Goal: Task Accomplishment & Management: Manage account settings

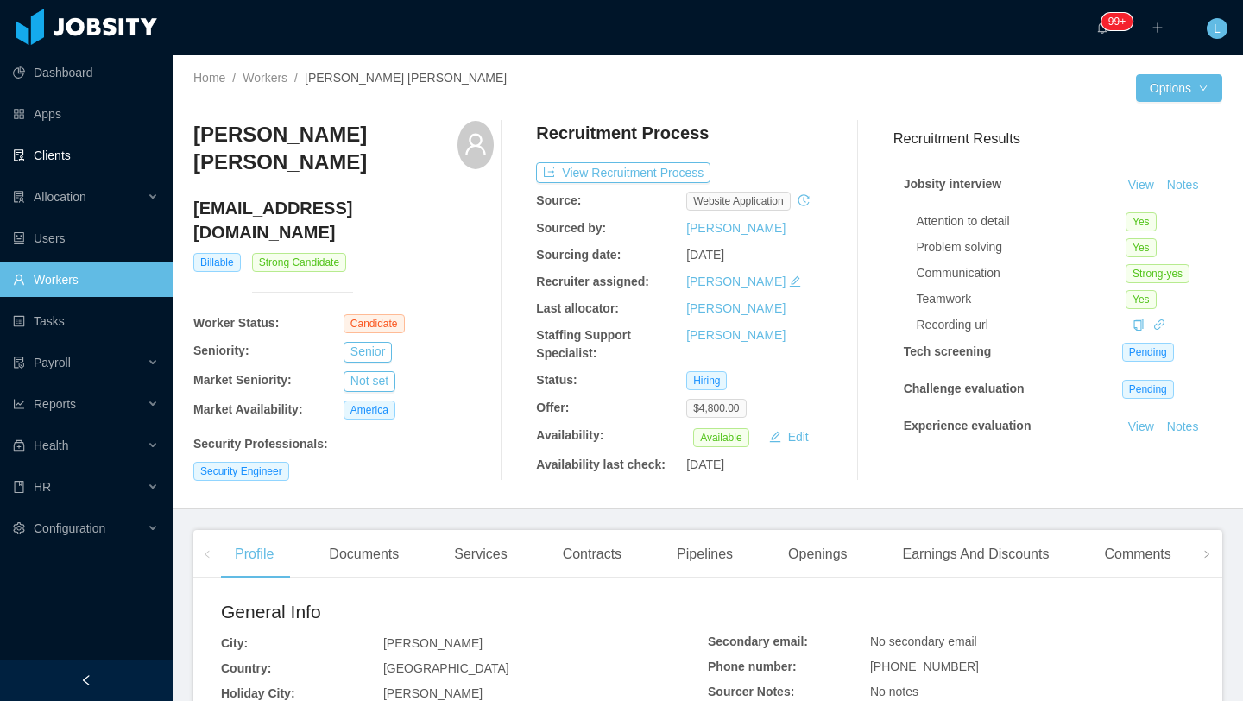
click at [81, 164] on link "Clients" at bounding box center [86, 155] width 146 height 35
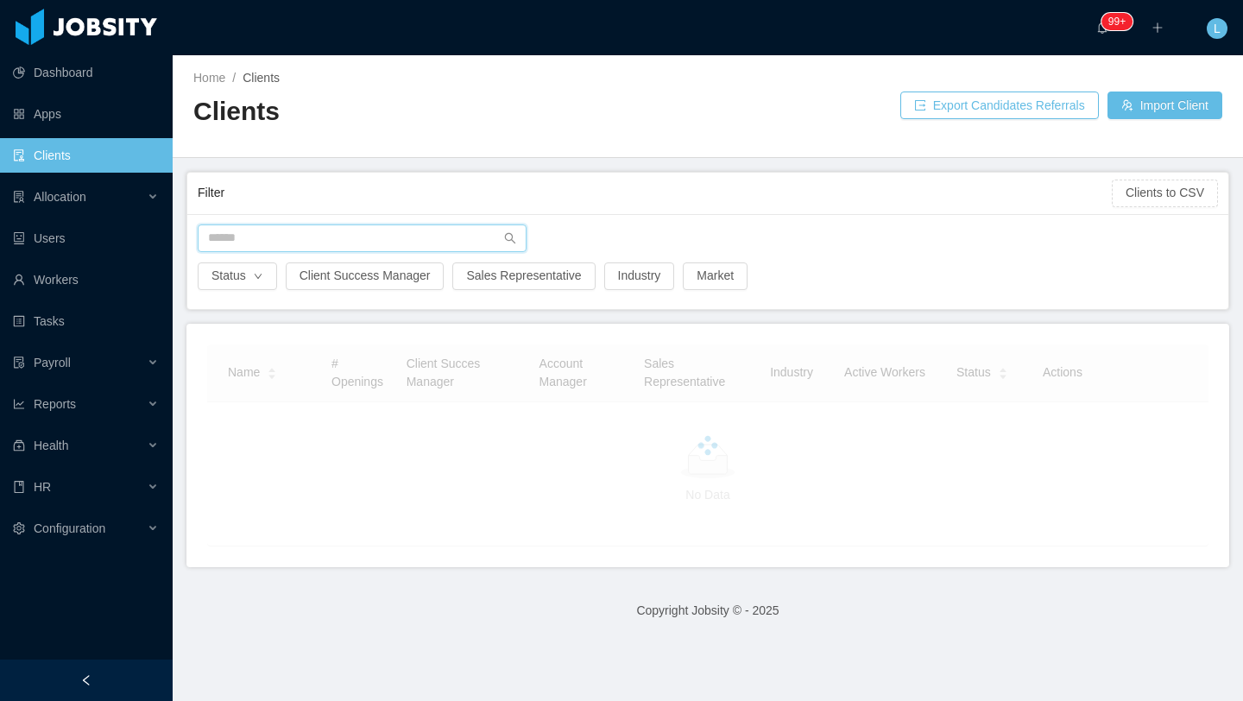
click at [323, 241] on input "text" at bounding box center [362, 238] width 329 height 28
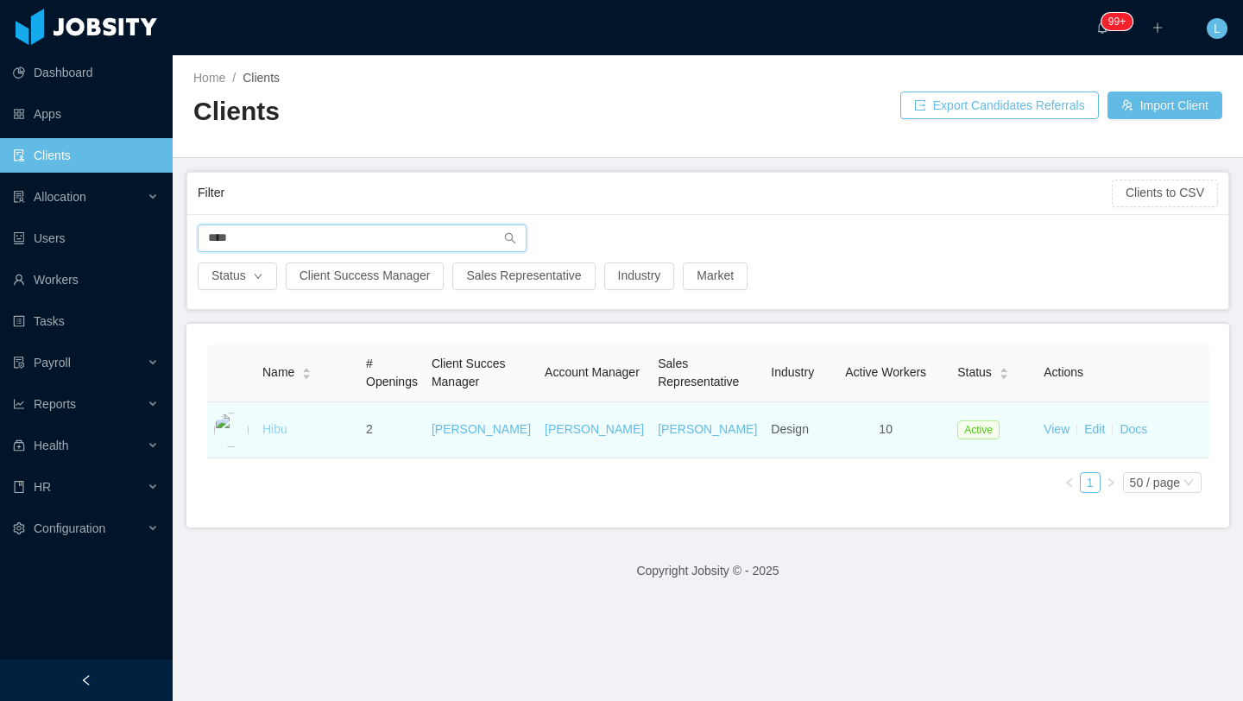
type input "****"
click at [281, 433] on link "Hibu" at bounding box center [274, 429] width 25 height 14
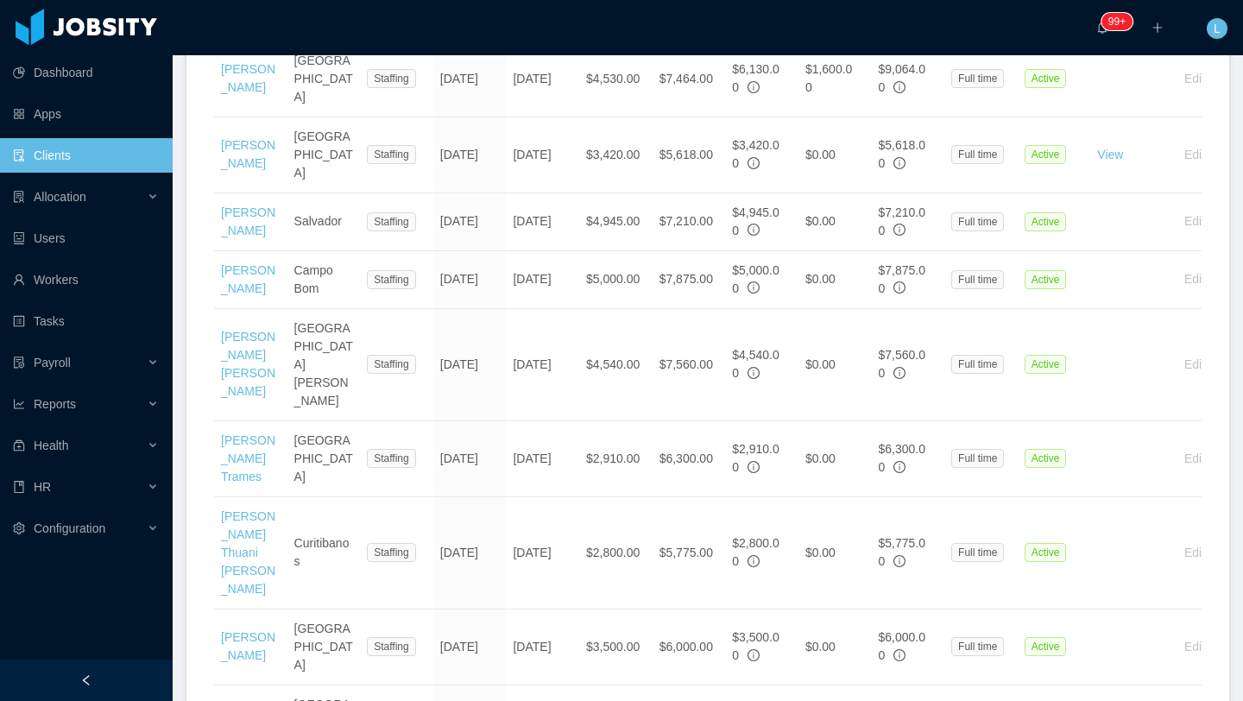
scroll to position [766, 0]
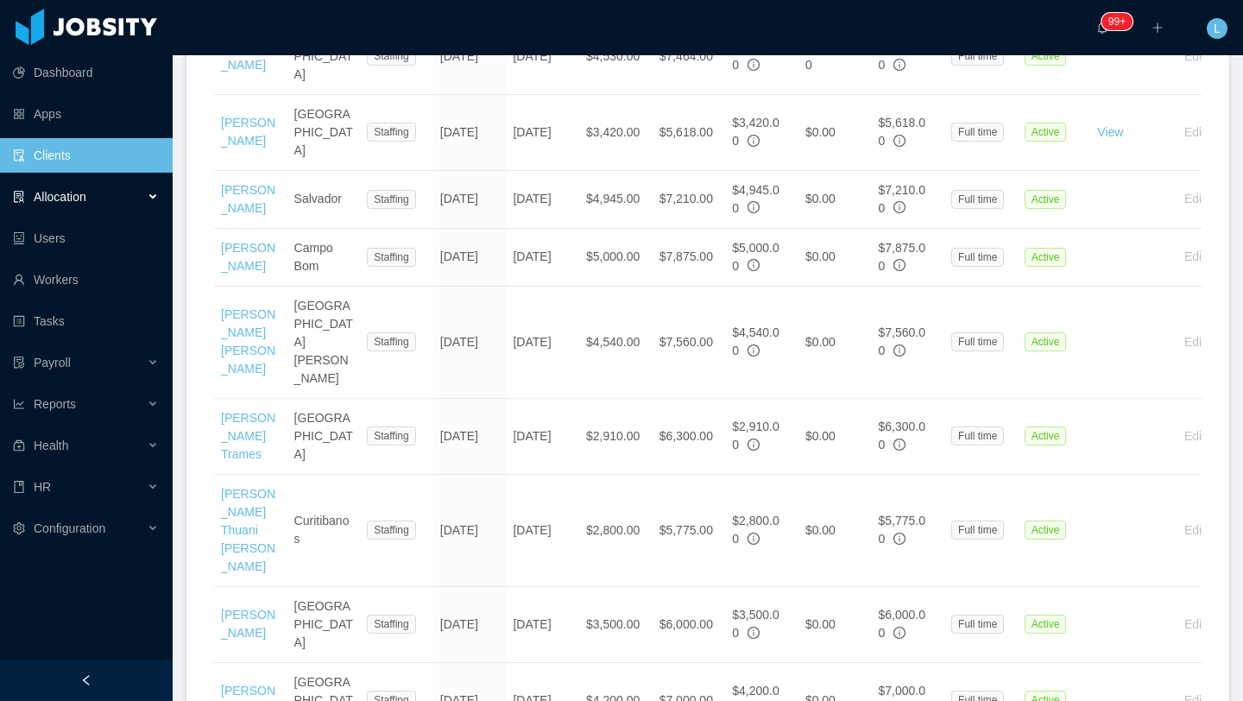
click at [78, 204] on div "Allocation" at bounding box center [86, 197] width 173 height 35
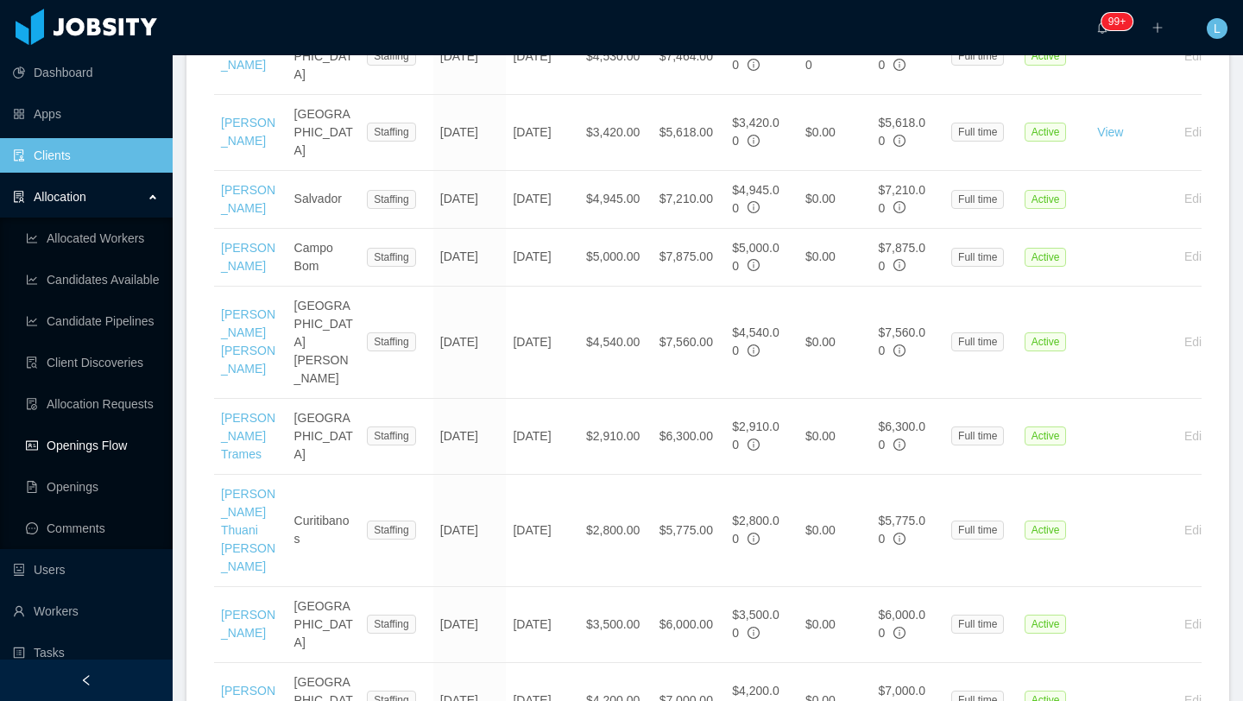
click at [98, 447] on link "Openings Flow" at bounding box center [92, 445] width 133 height 35
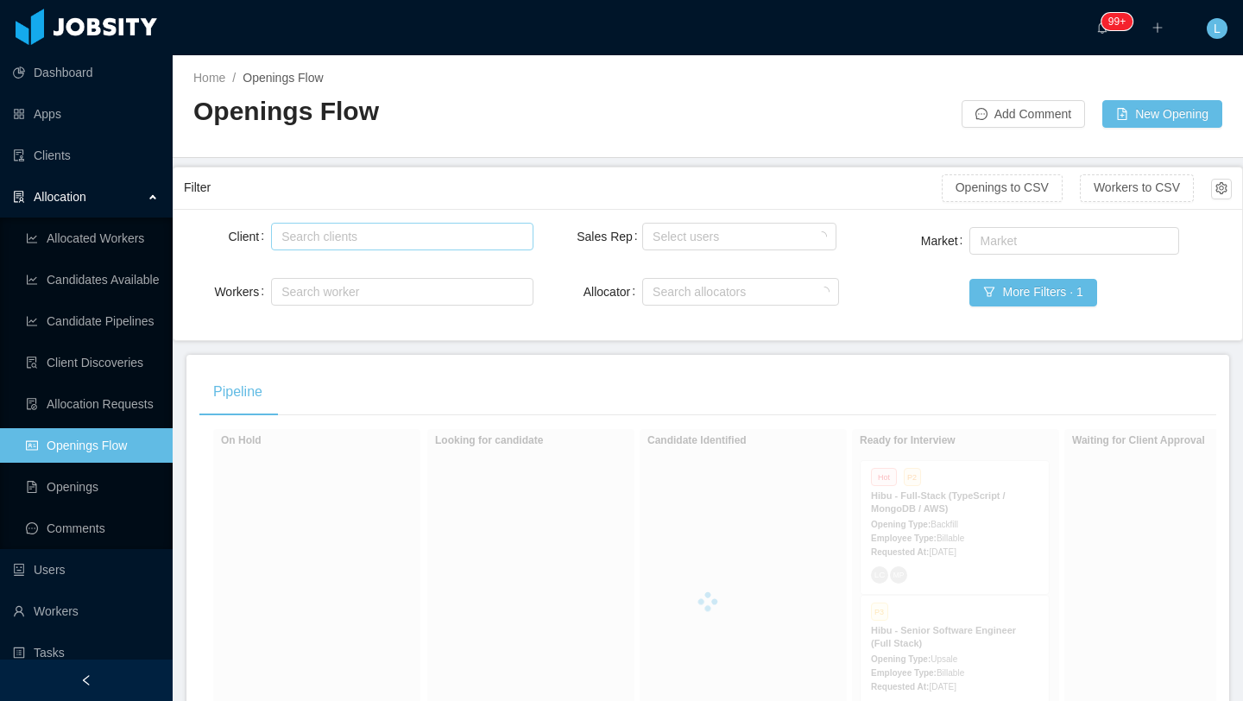
click at [426, 234] on div "Search clients" at bounding box center [397, 236] width 233 height 17
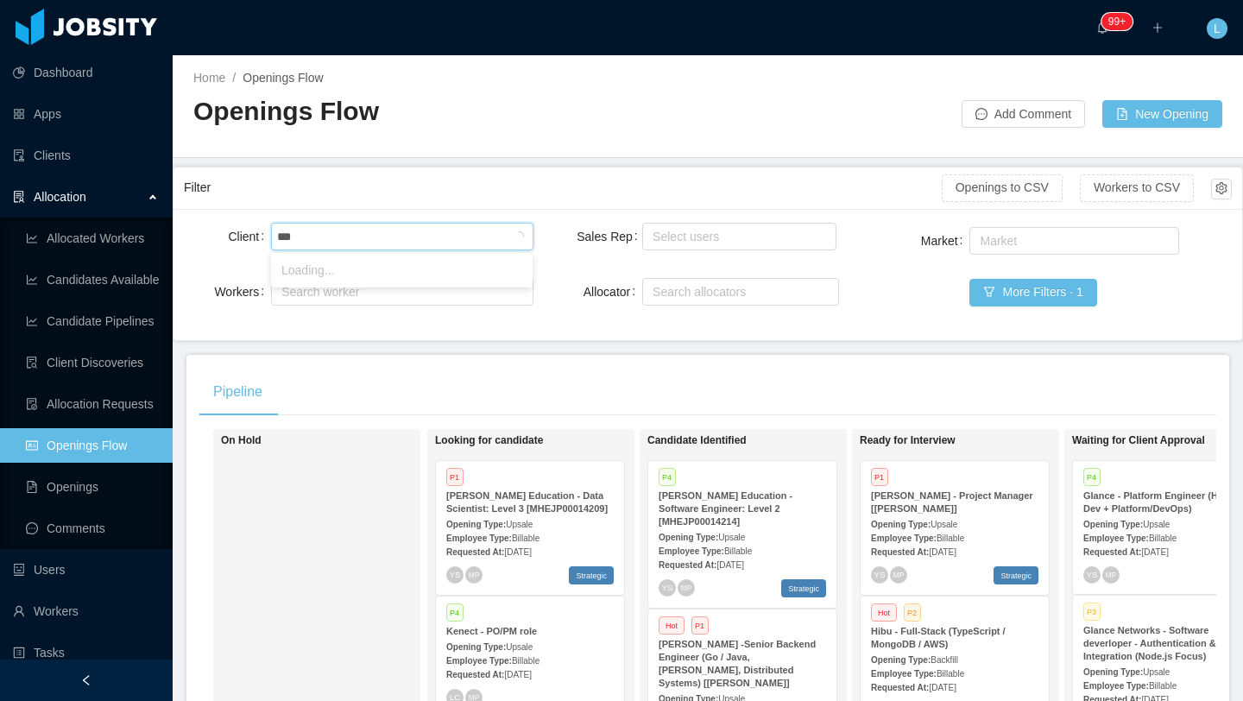
type input "****"
click at [418, 279] on li "Hibu" at bounding box center [402, 270] width 262 height 28
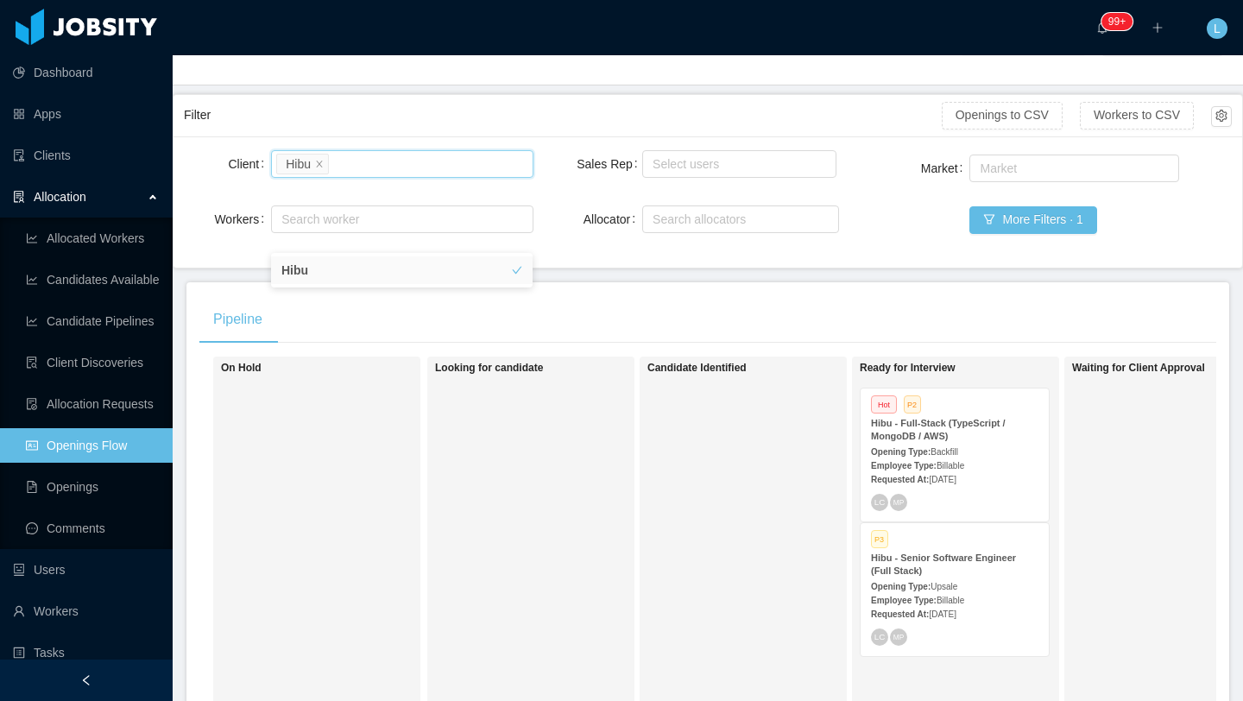
scroll to position [74, 0]
click at [1012, 464] on div "Employee Type: Billable" at bounding box center [954, 463] width 167 height 18
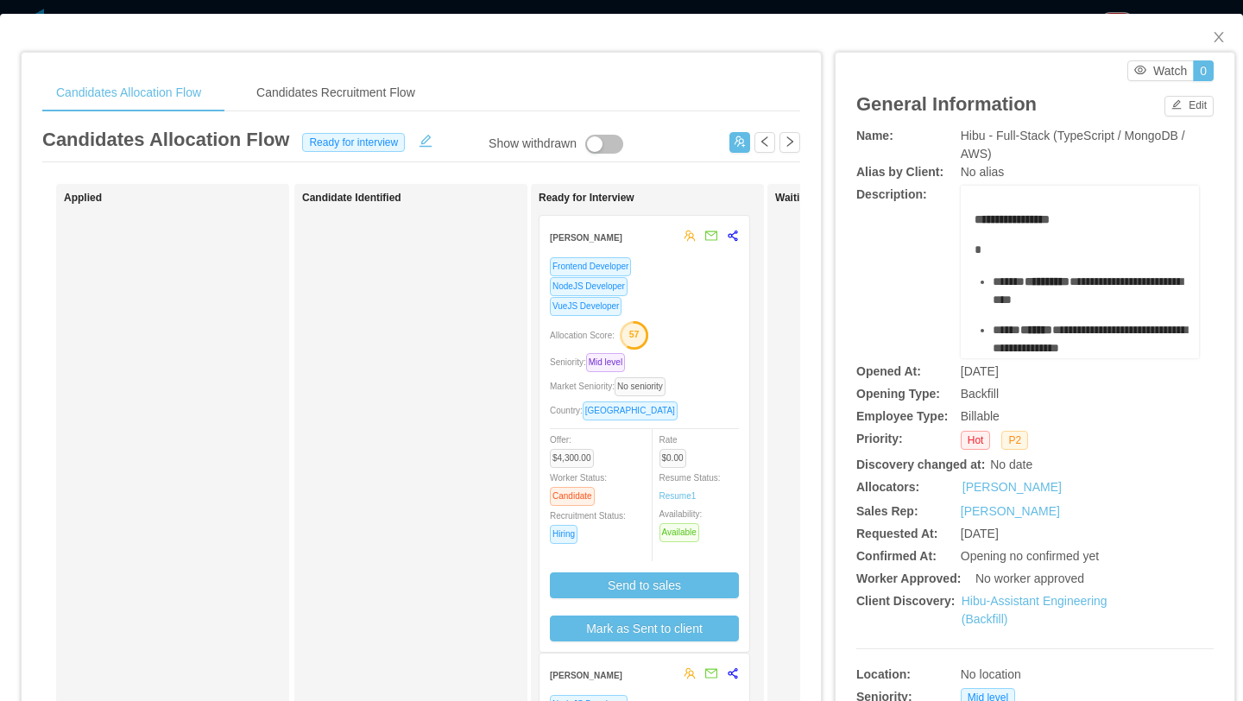
click at [717, 338] on div "Allocation Score: 57" at bounding box center [644, 334] width 189 height 28
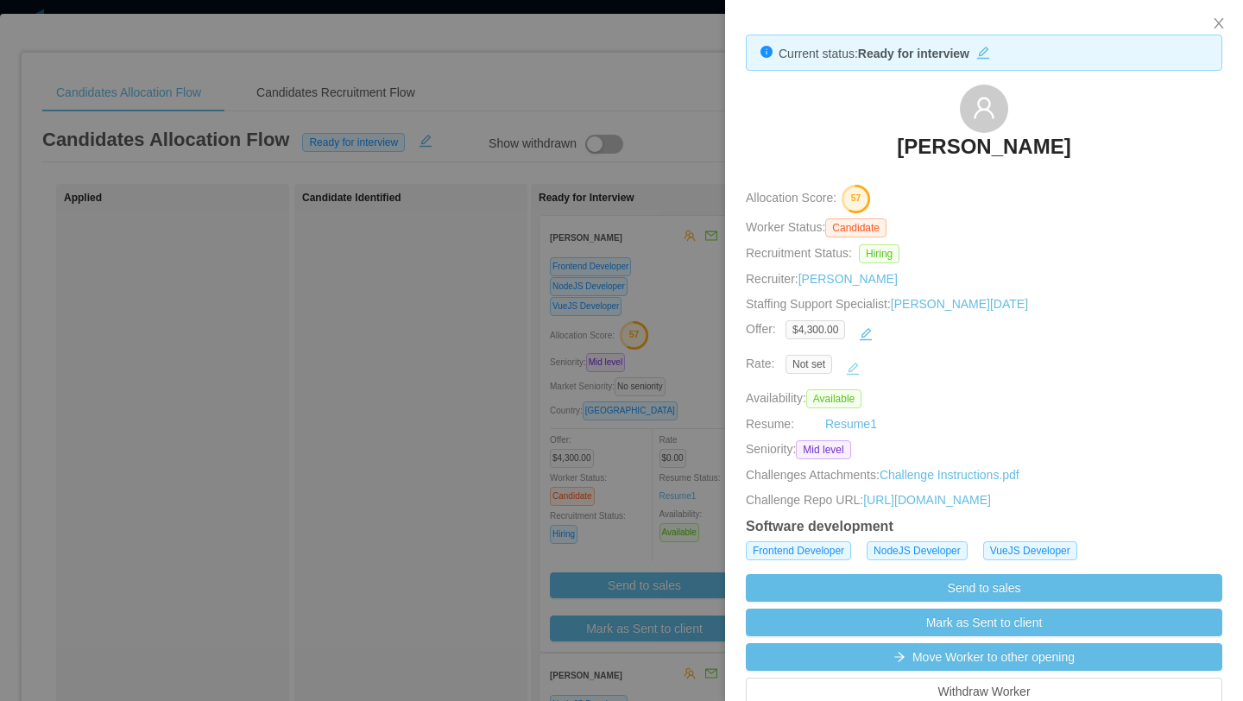
click at [858, 370] on button "button" at bounding box center [853, 369] width 28 height 28
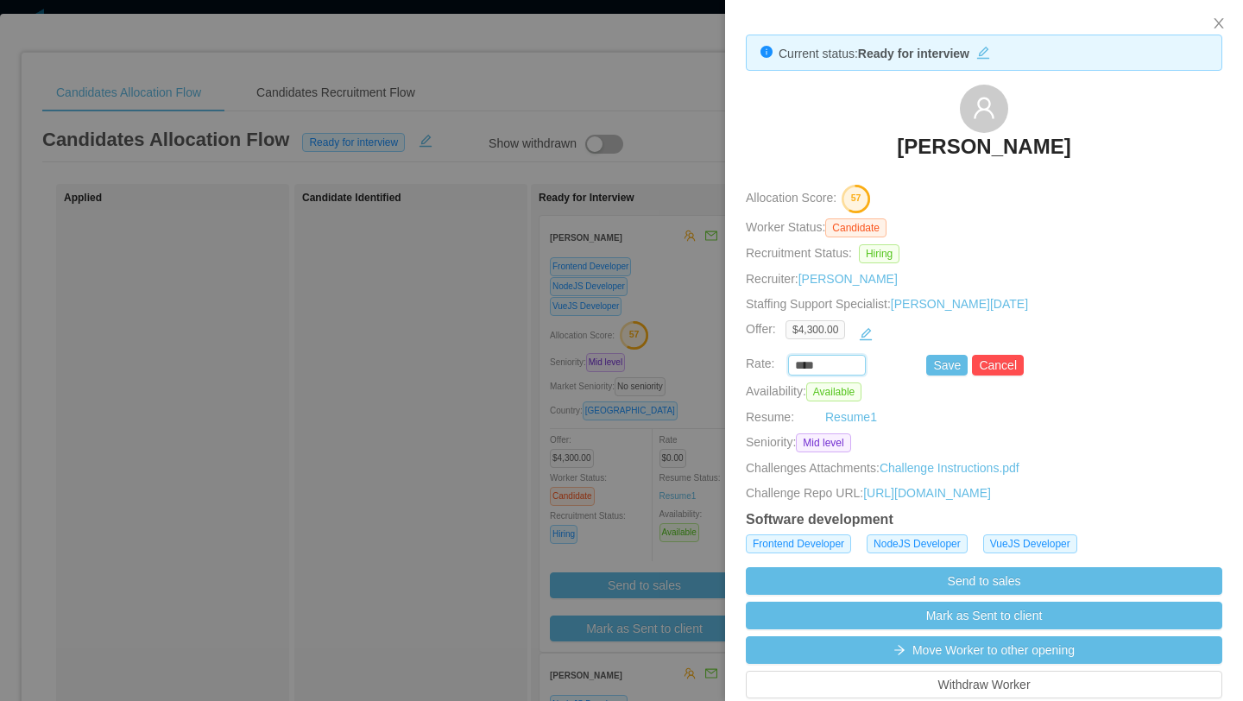
drag, startPoint x: 825, startPoint y: 364, endPoint x: 731, endPoint y: 364, distance: 94.1
click at [731, 364] on div "**** Save Cancel" at bounding box center [964, 365] width 476 height 21
type input "*******"
click at [944, 366] on button "Save" at bounding box center [946, 365] width 41 height 21
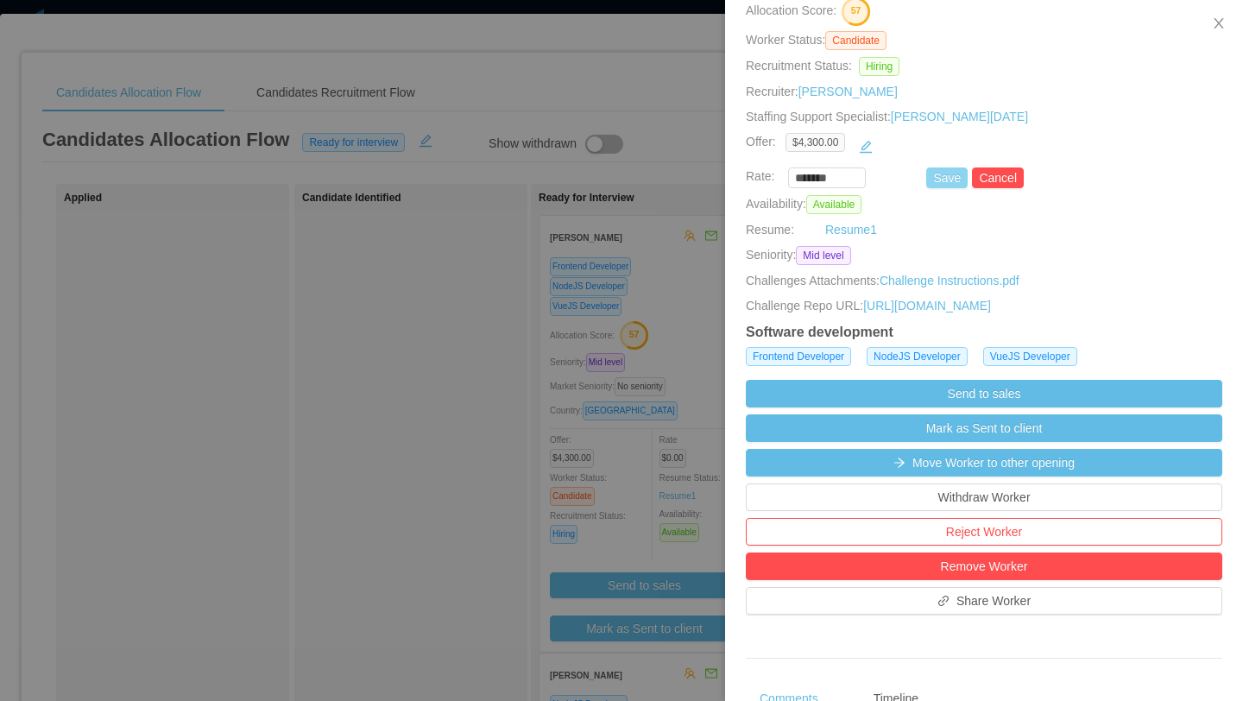
scroll to position [222, 0]
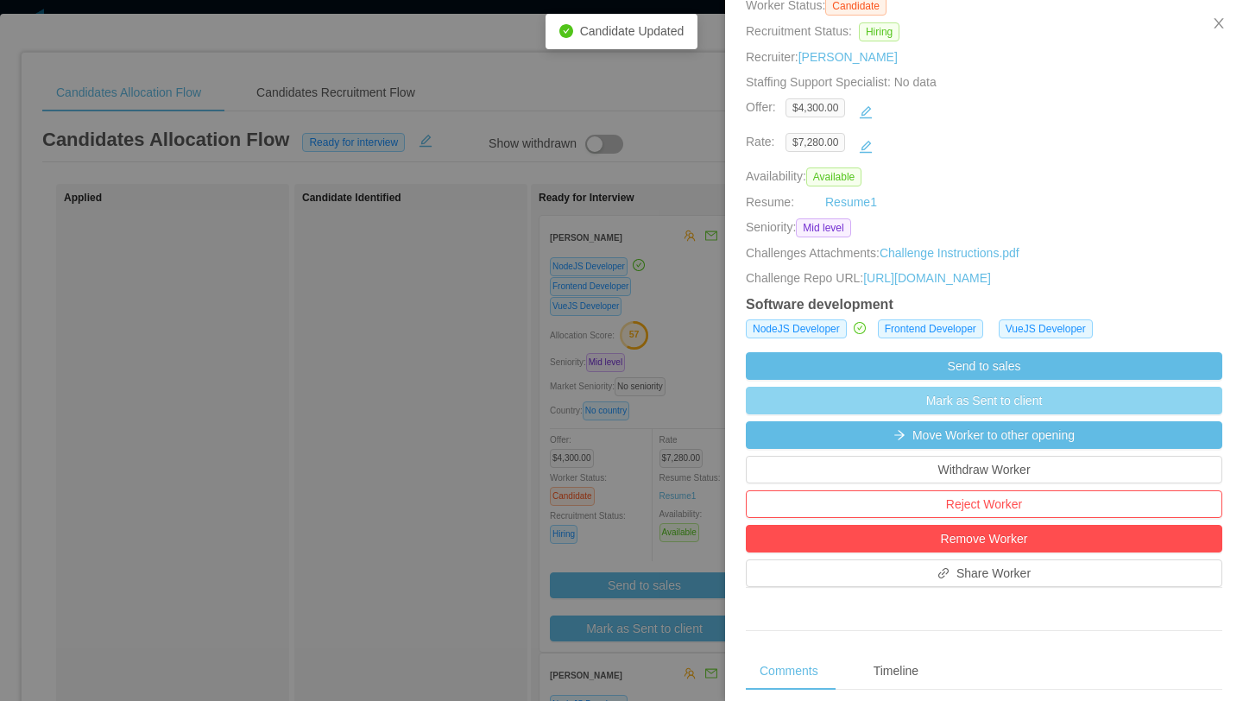
click at [954, 414] on button "Mark as Sent to client" at bounding box center [984, 401] width 476 height 28
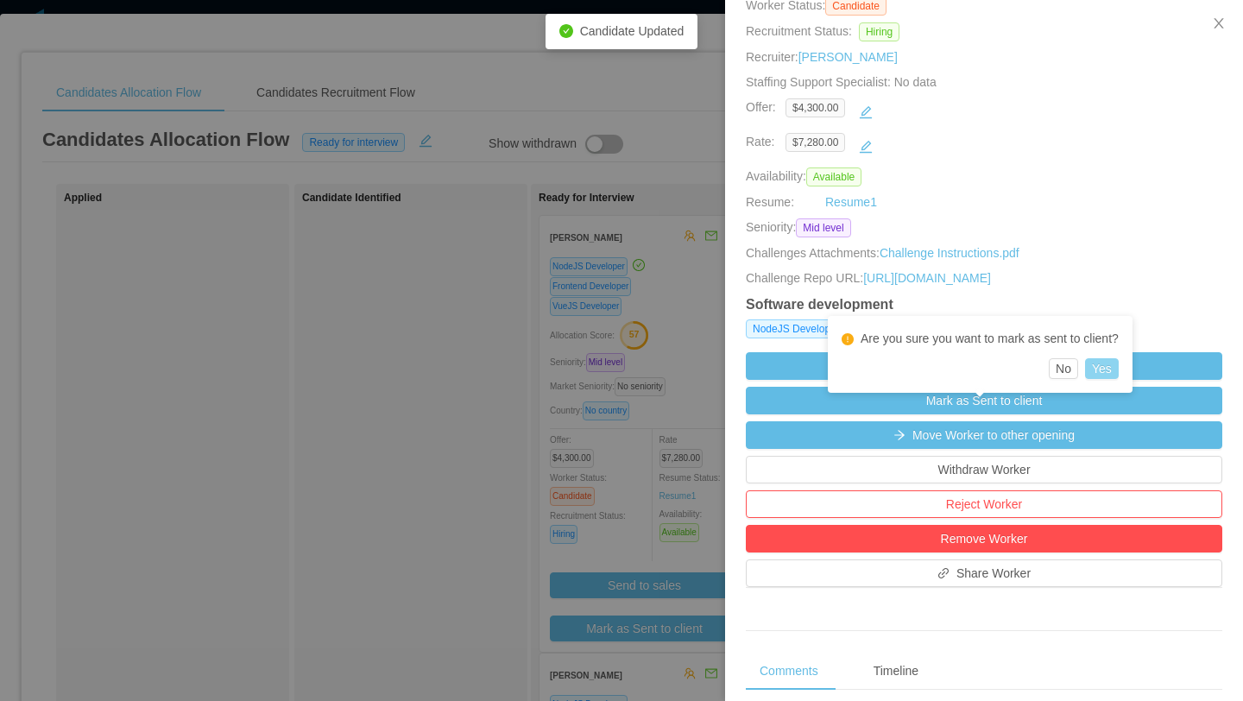
click at [1112, 370] on button "Yes" at bounding box center [1102, 368] width 34 height 21
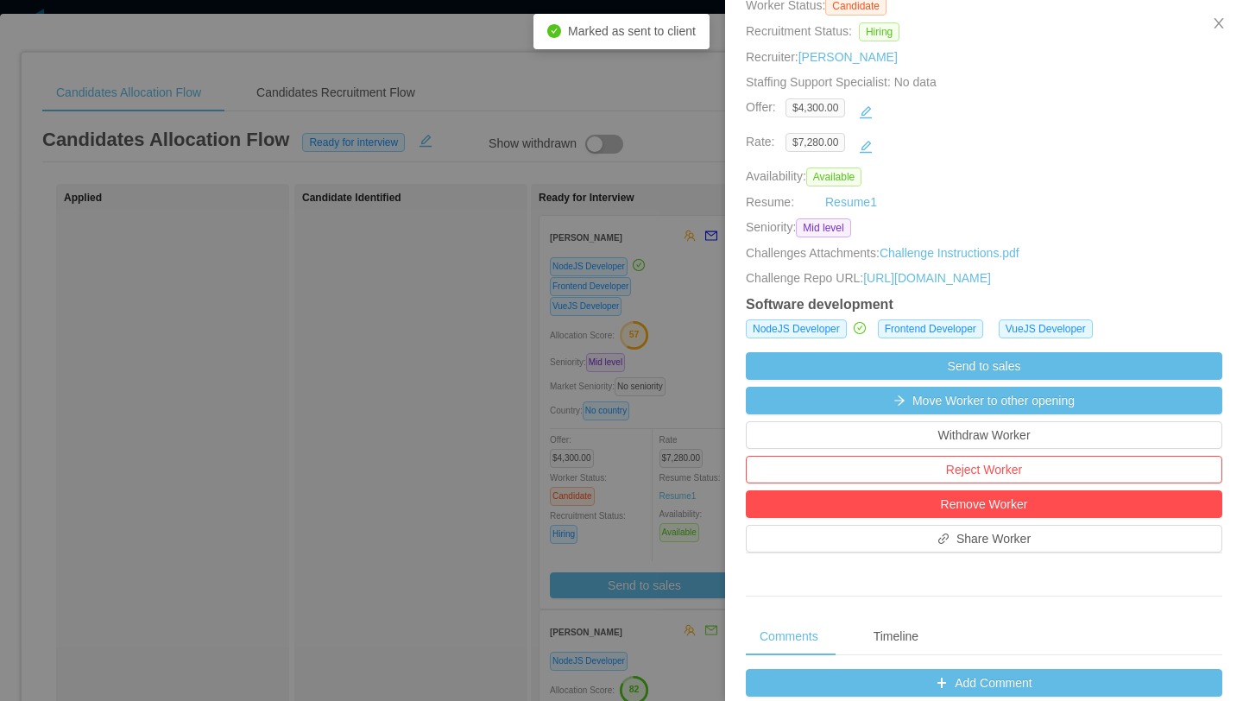
click at [454, 447] on div at bounding box center [621, 350] width 1243 height 701
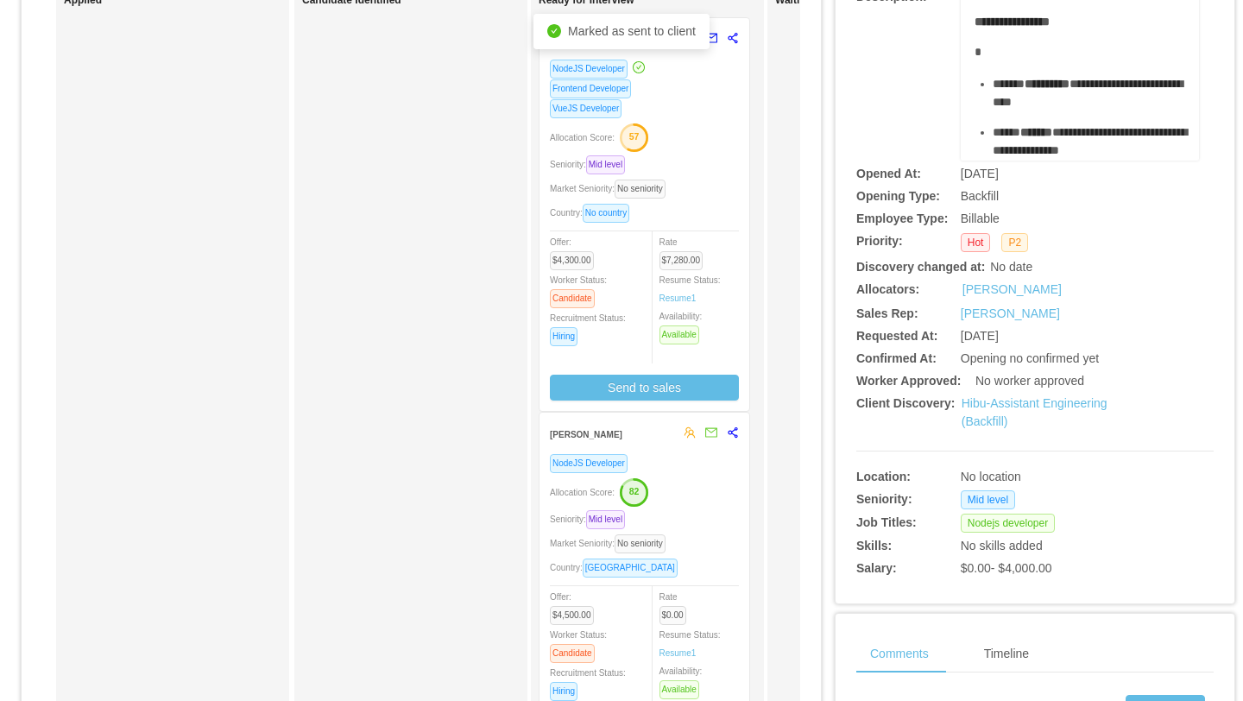
scroll to position [205, 0]
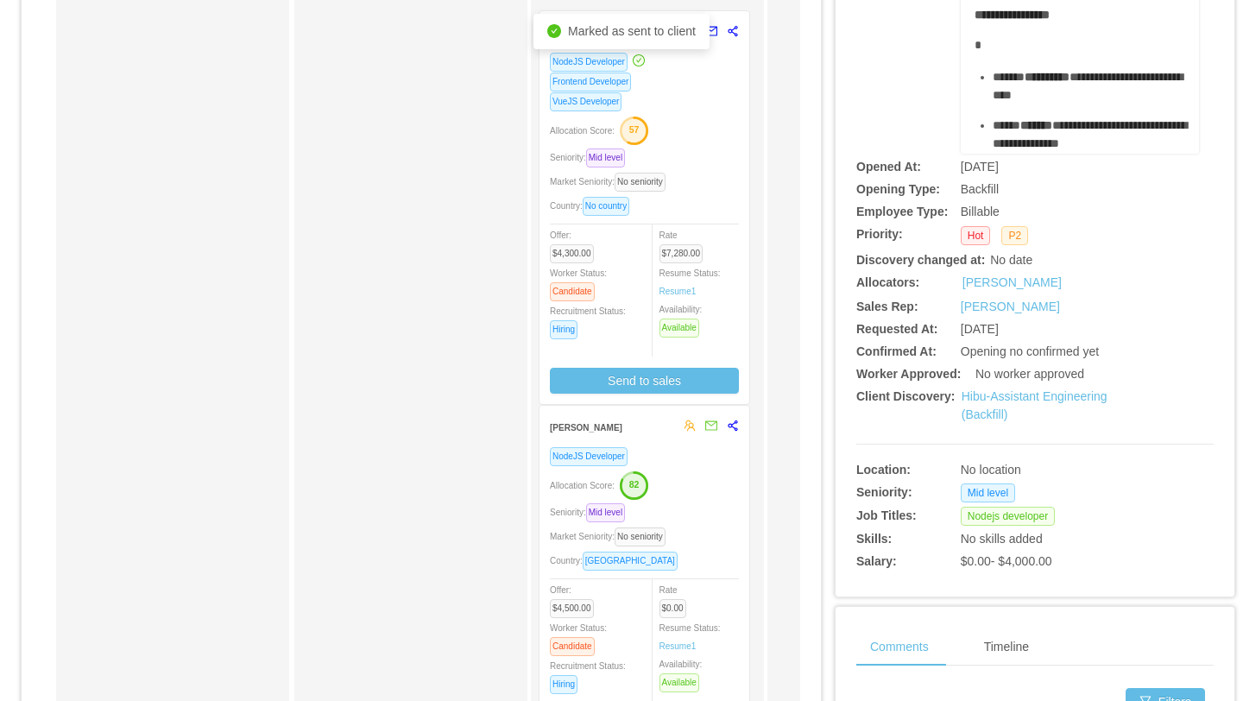
click at [704, 515] on div "Seniority: Mid level" at bounding box center [644, 512] width 189 height 20
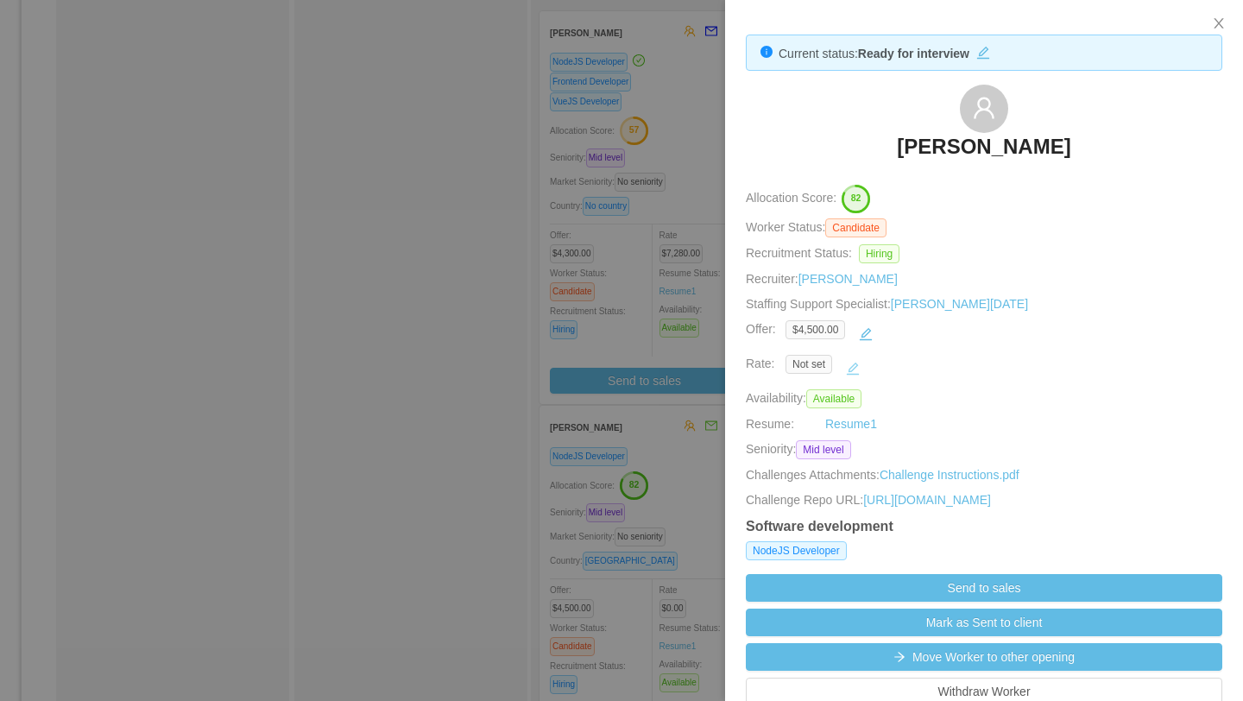
click at [857, 372] on button "button" at bounding box center [853, 369] width 28 height 28
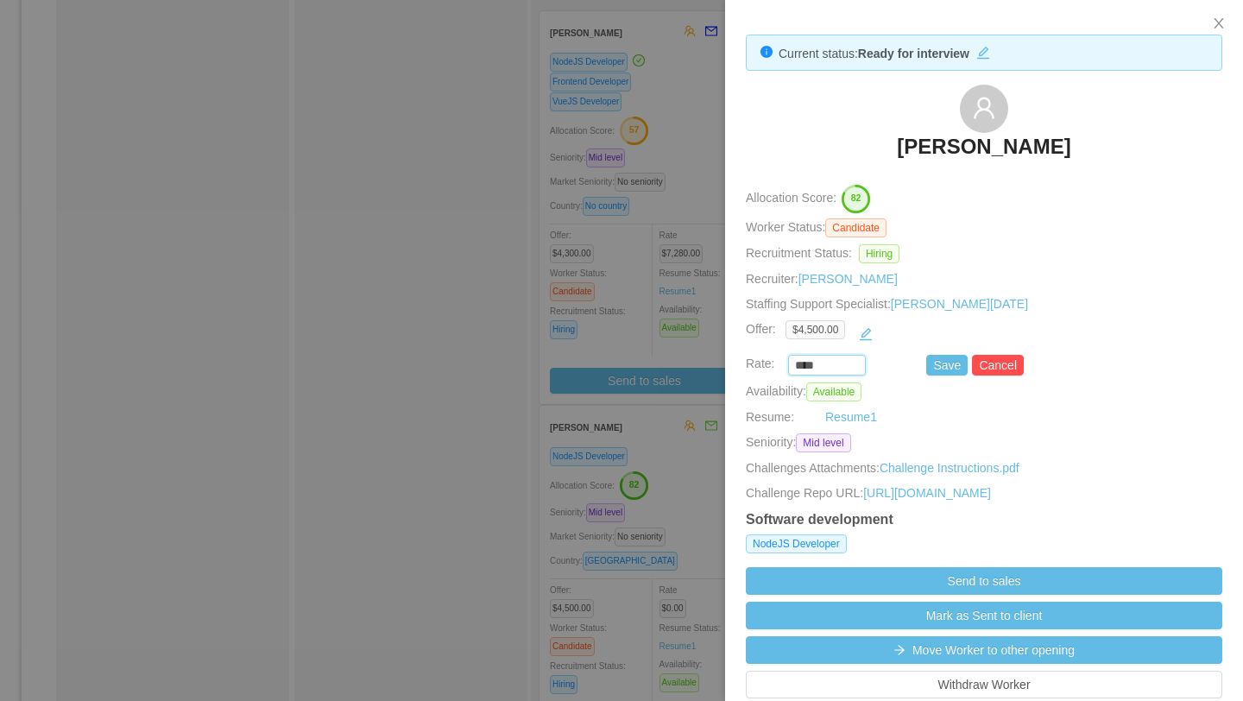
drag, startPoint x: 819, startPoint y: 368, endPoint x: 748, endPoint y: 368, distance: 71.6
click at [750, 368] on div "**** Save Cancel" at bounding box center [964, 365] width 476 height 21
type input "*******"
click at [944, 375] on button "Save" at bounding box center [946, 365] width 41 height 21
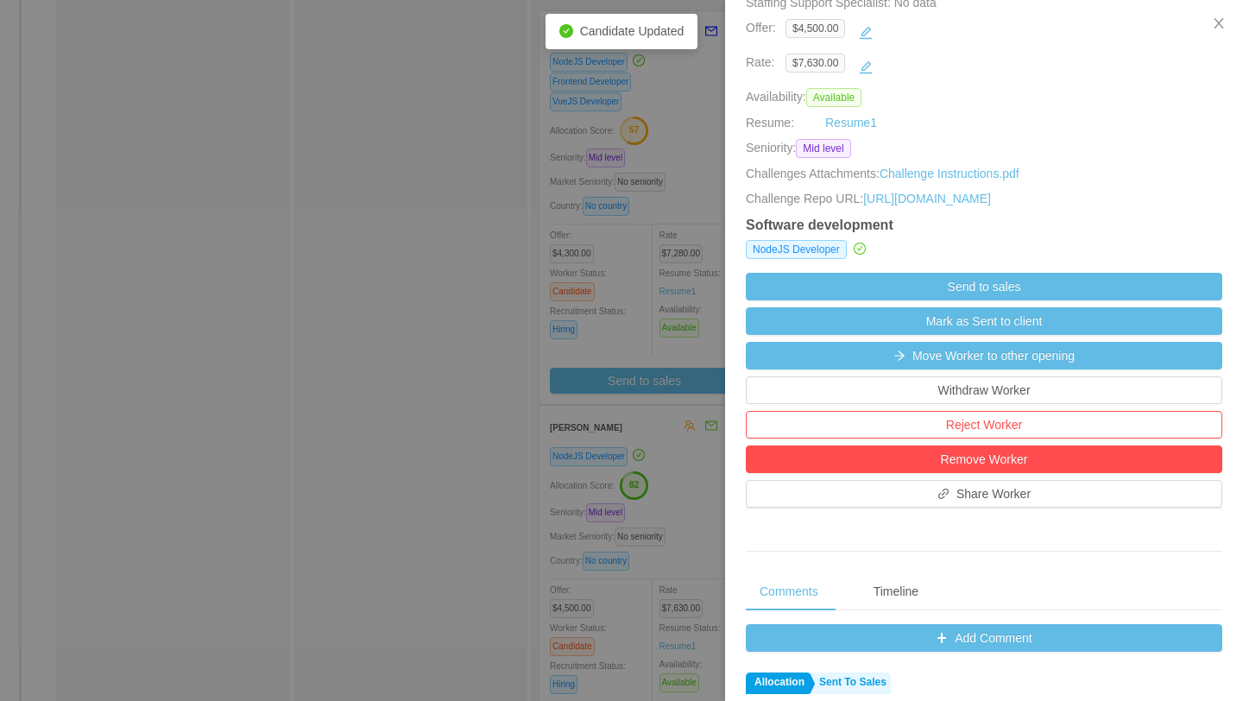
scroll to position [305, 0]
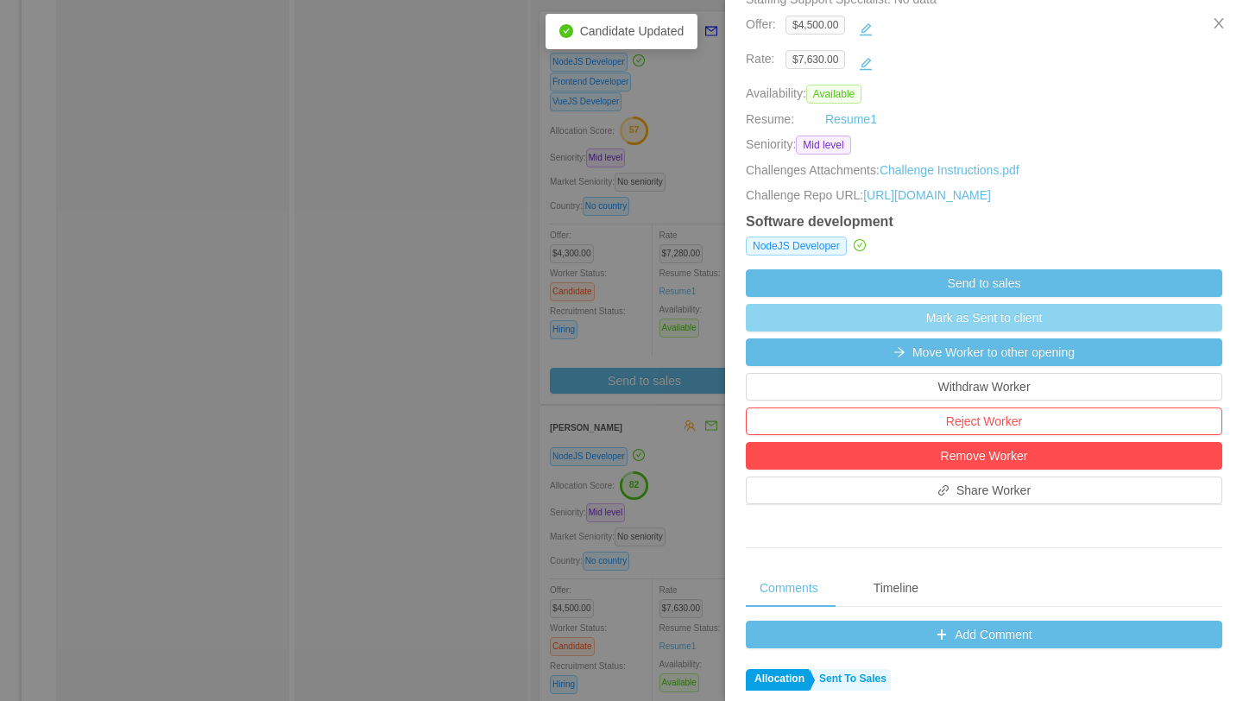
click at [973, 331] on button "Mark as Sent to client" at bounding box center [984, 318] width 476 height 28
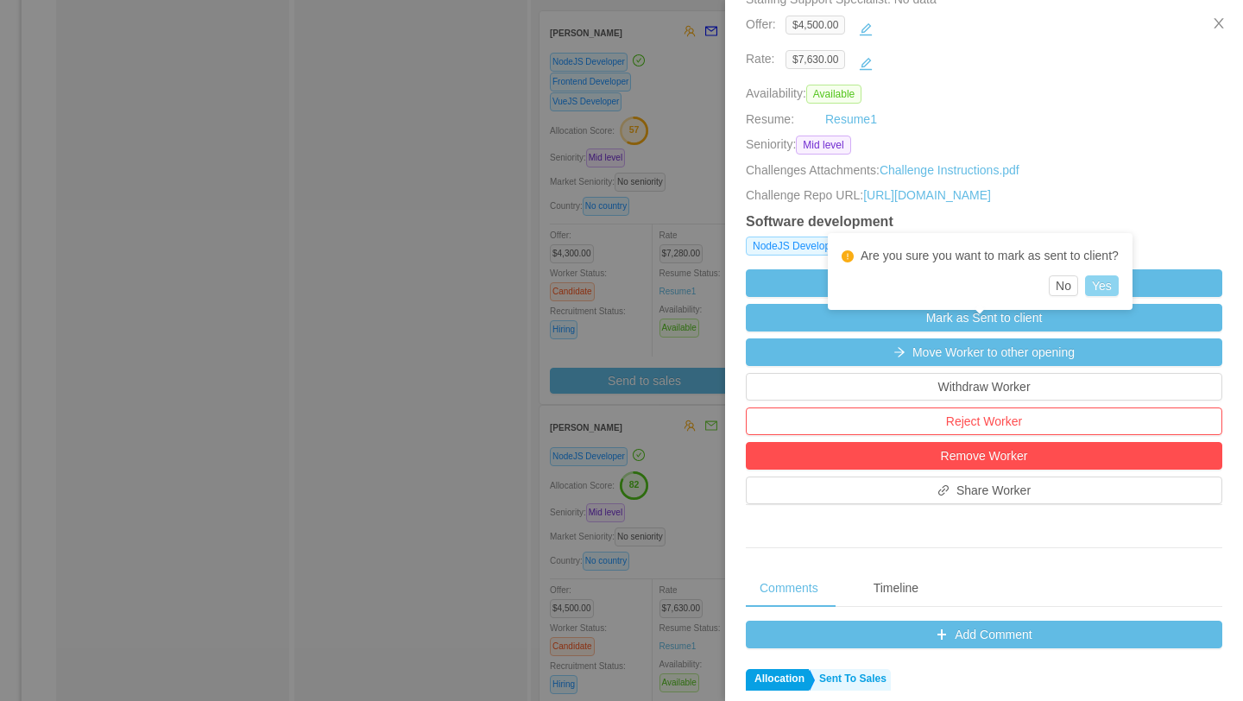
click at [1110, 289] on button "Yes" at bounding box center [1102, 285] width 34 height 21
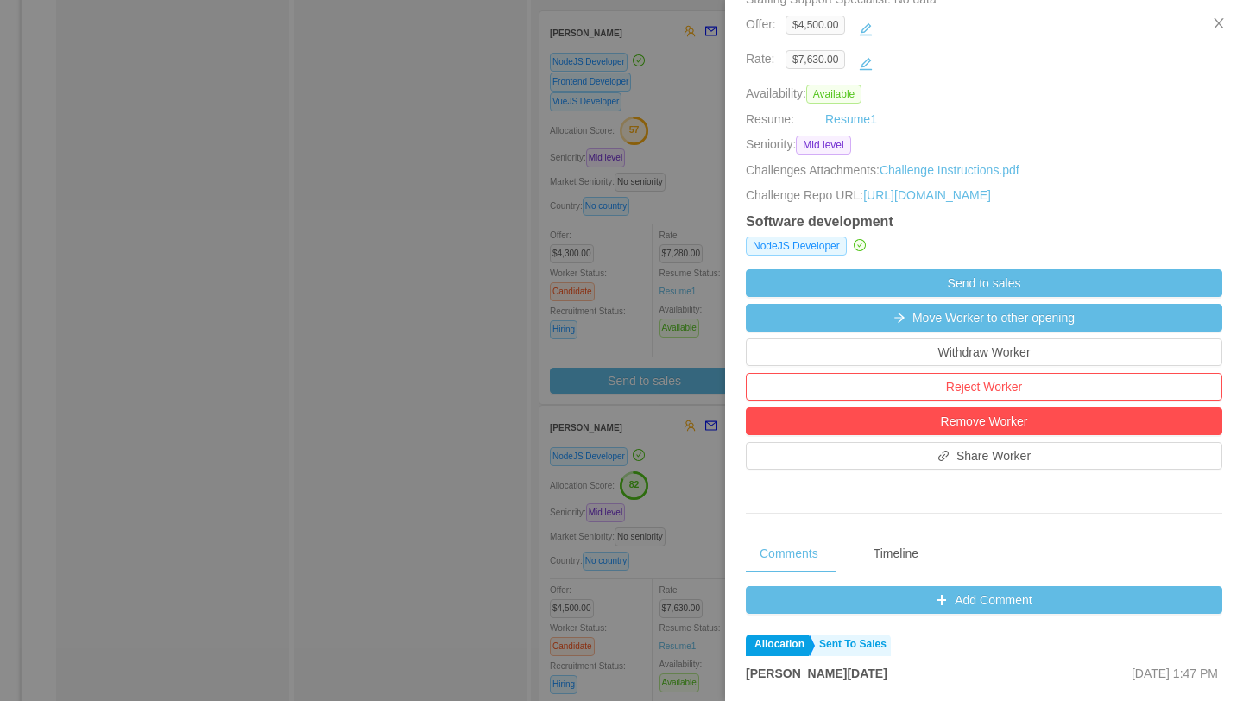
scroll to position [0, 0]
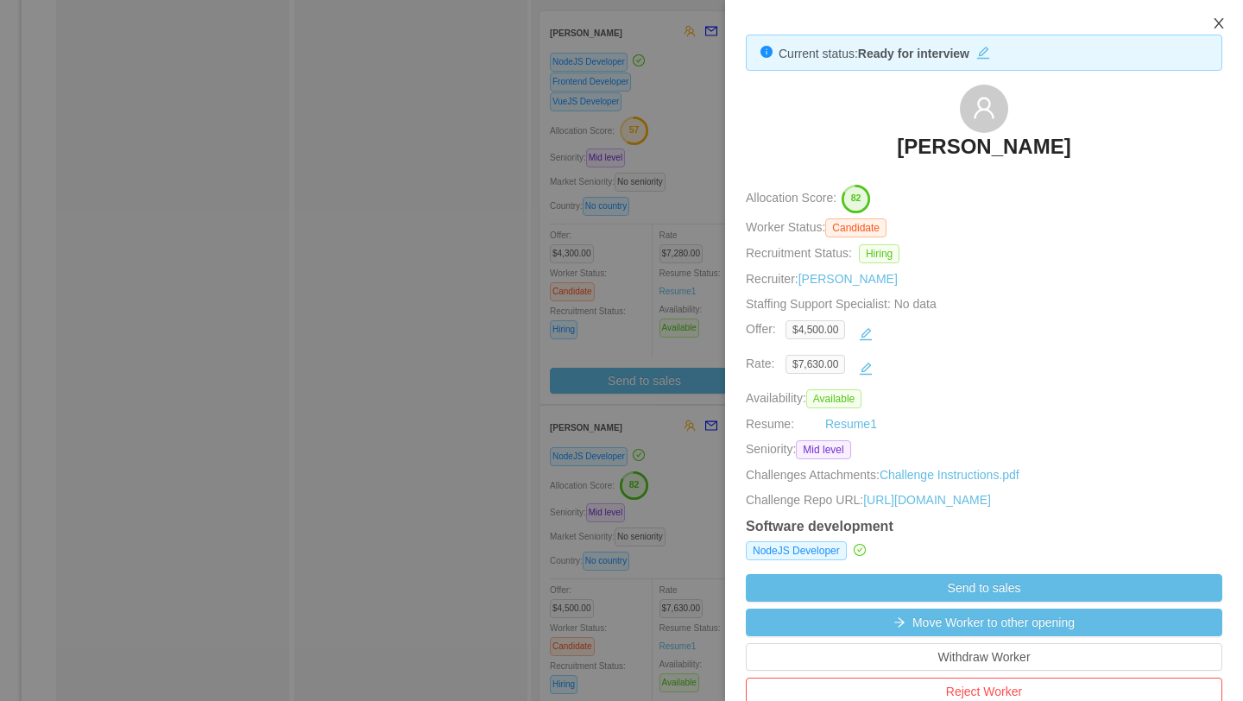
click at [1216, 28] on icon "icon: close" at bounding box center [1219, 23] width 14 height 14
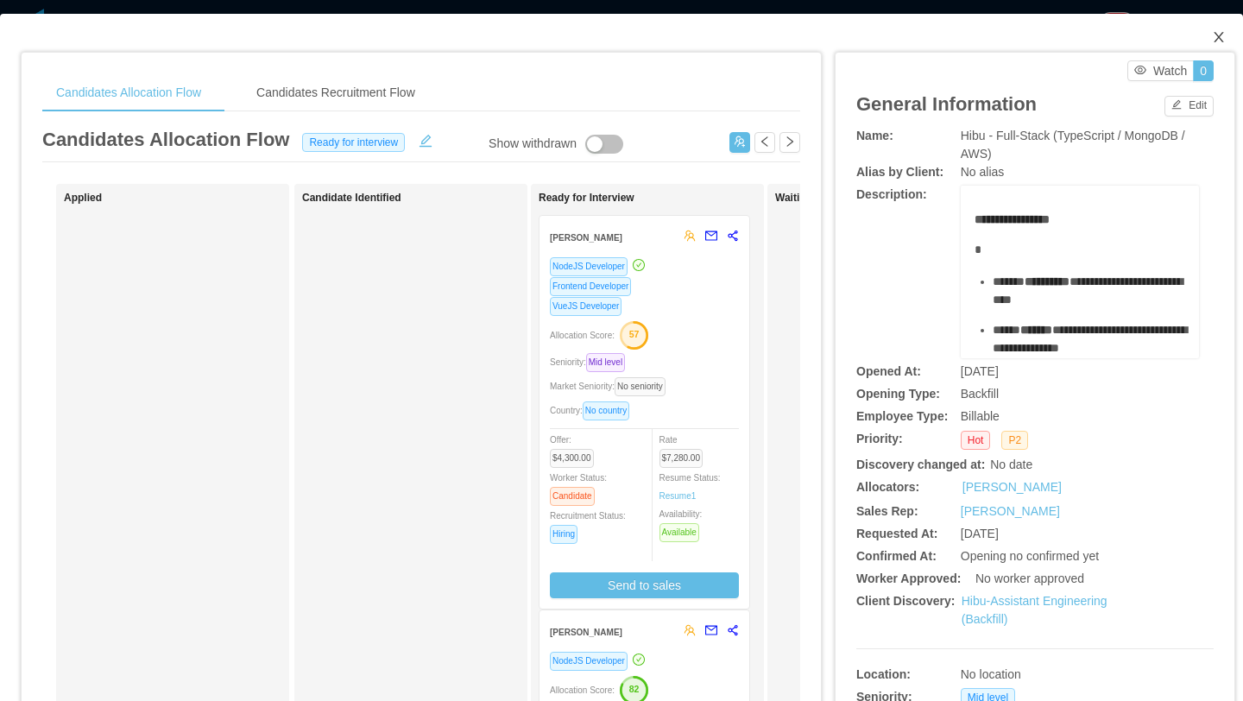
click at [1221, 37] on icon "icon: close" at bounding box center [1219, 37] width 14 height 14
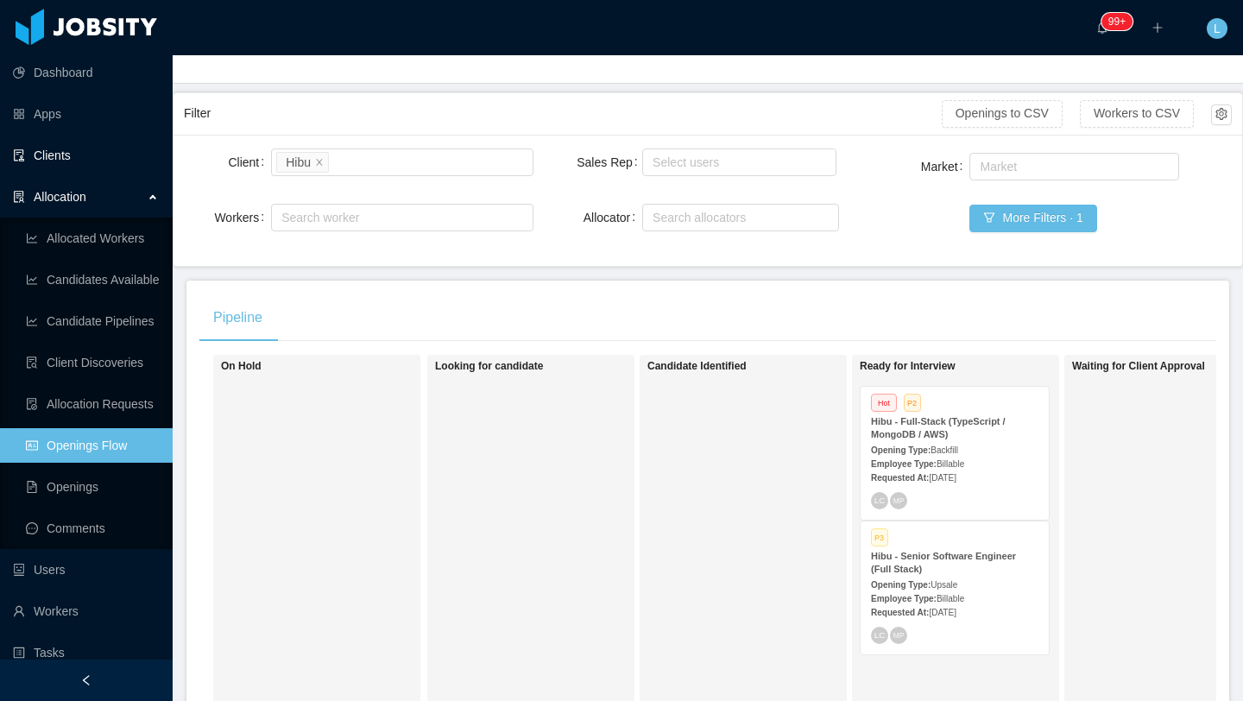
click at [89, 161] on link "Clients" at bounding box center [86, 155] width 146 height 35
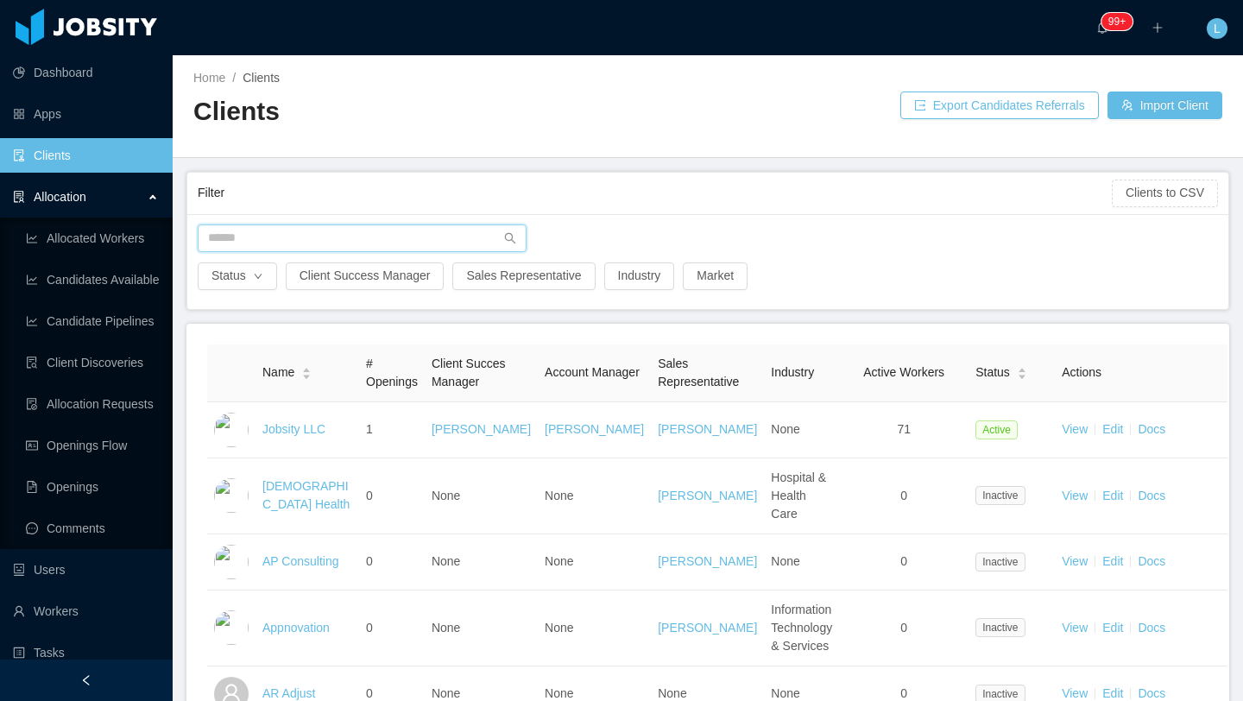
click at [300, 243] on input "text" at bounding box center [362, 238] width 329 height 28
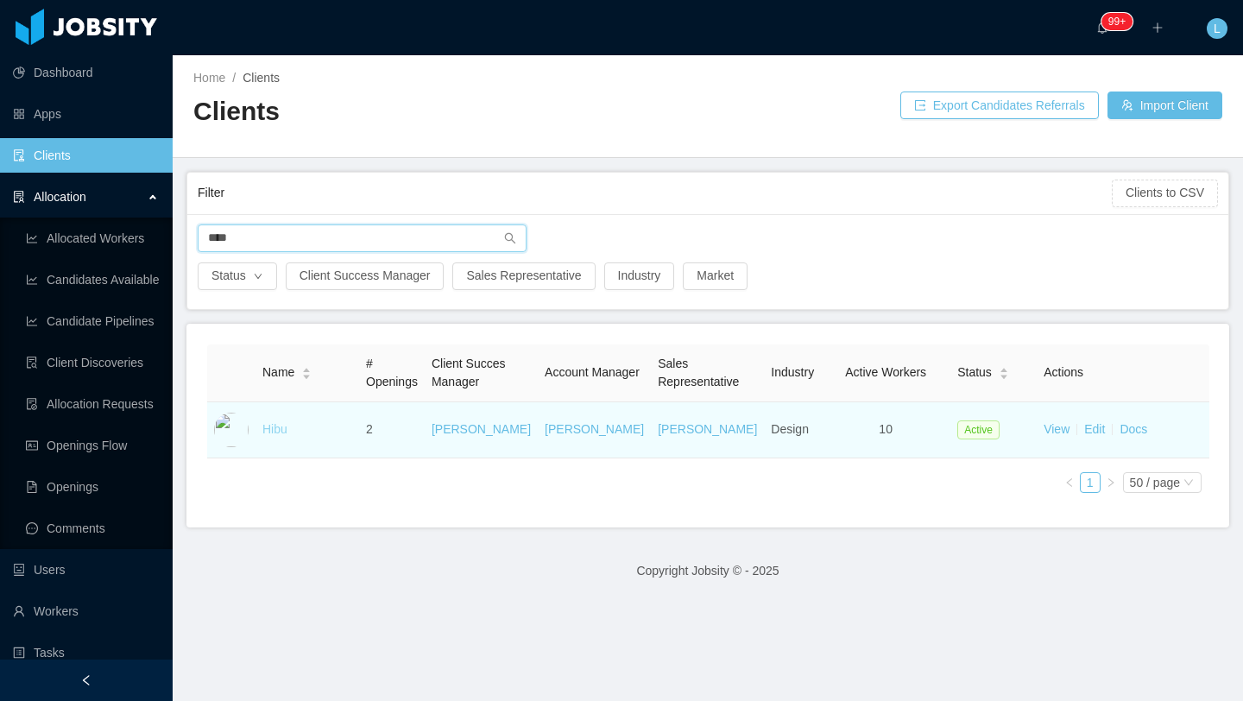
type input "****"
click at [280, 427] on link "Hibu" at bounding box center [274, 429] width 25 height 14
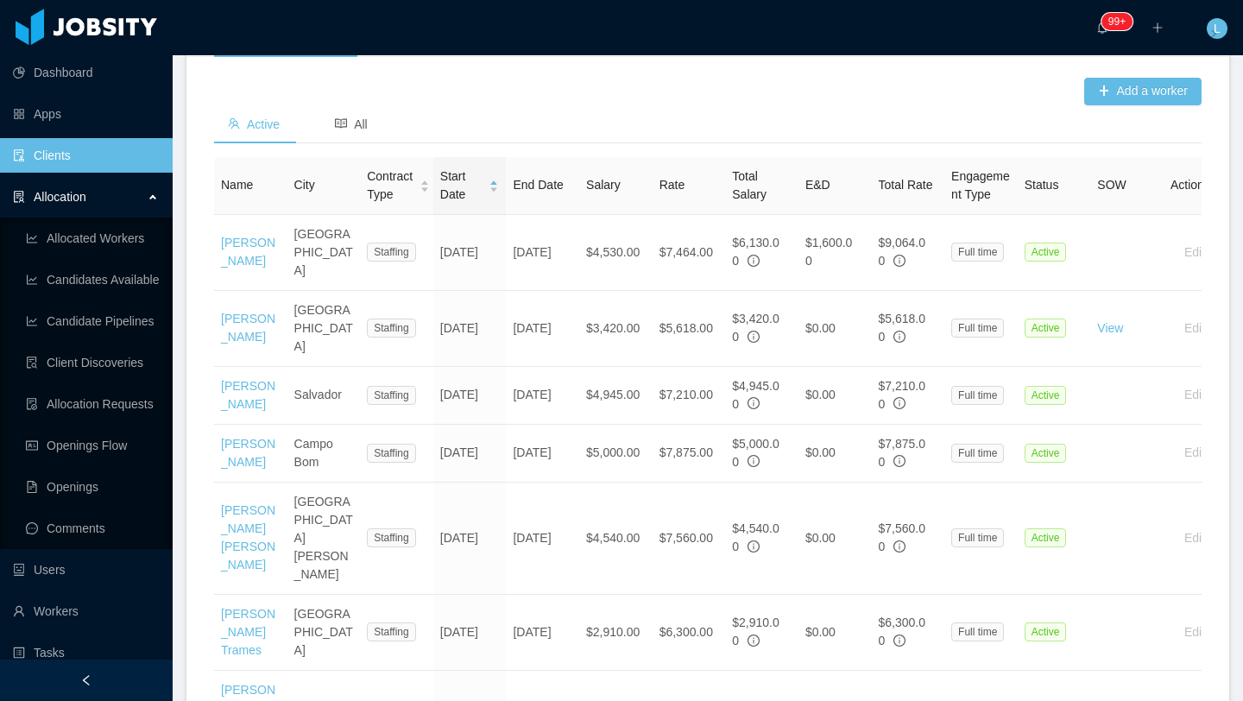
scroll to position [564, 0]
